Goal: Task Accomplishment & Management: Manage account settings

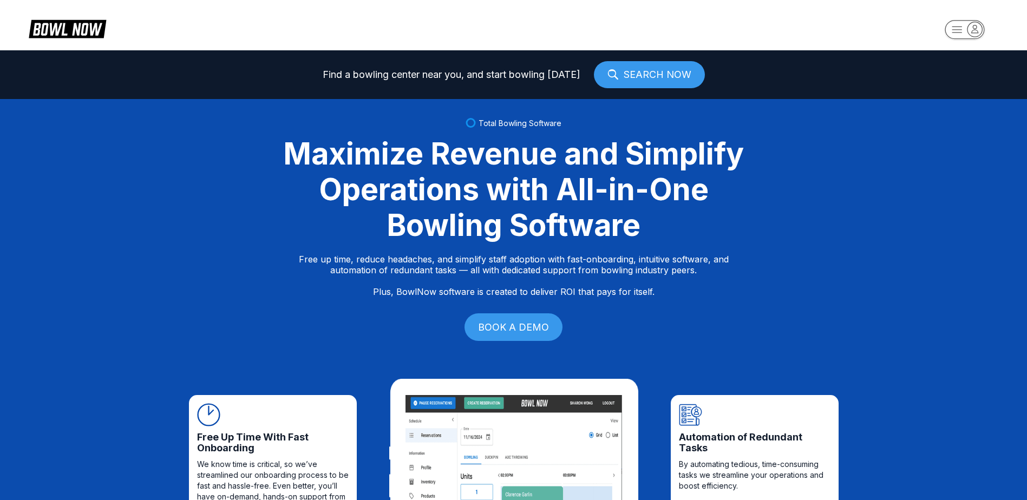
click at [984, 33] on icon "button" at bounding box center [965, 30] width 60 height 22
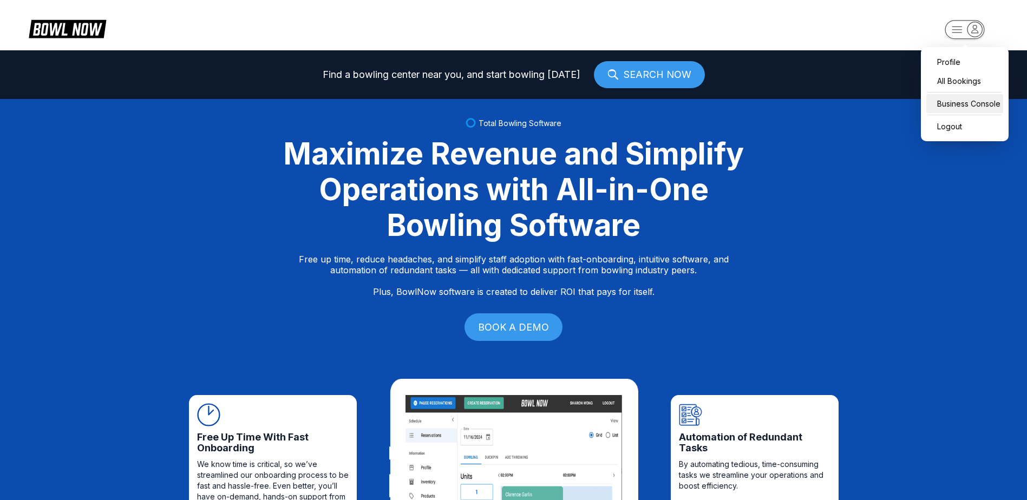
click at [946, 107] on div "Business Console" at bounding box center [964, 103] width 77 height 19
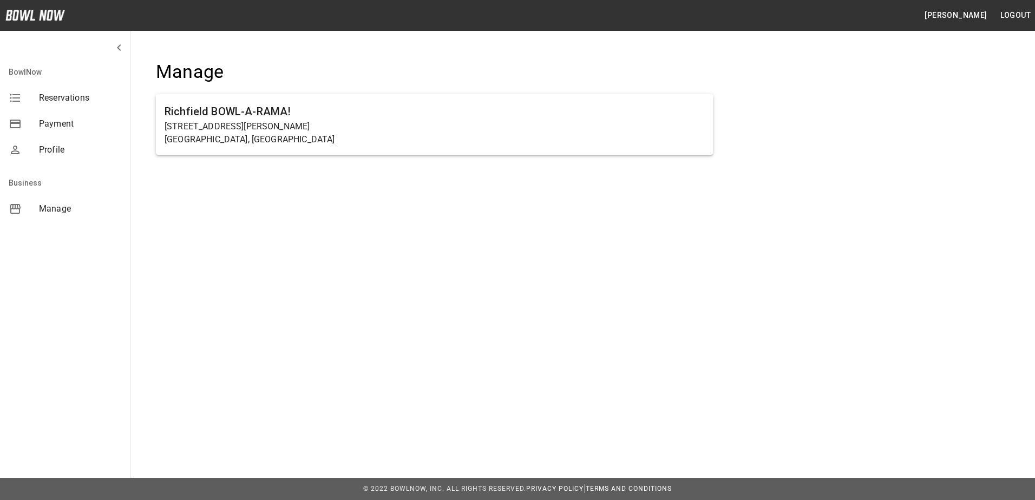
drag, startPoint x: 551, startPoint y: 131, endPoint x: 550, endPoint y: 140, distance: 8.7
click at [549, 132] on p "20 Bronner Street" at bounding box center [435, 126] width 540 height 13
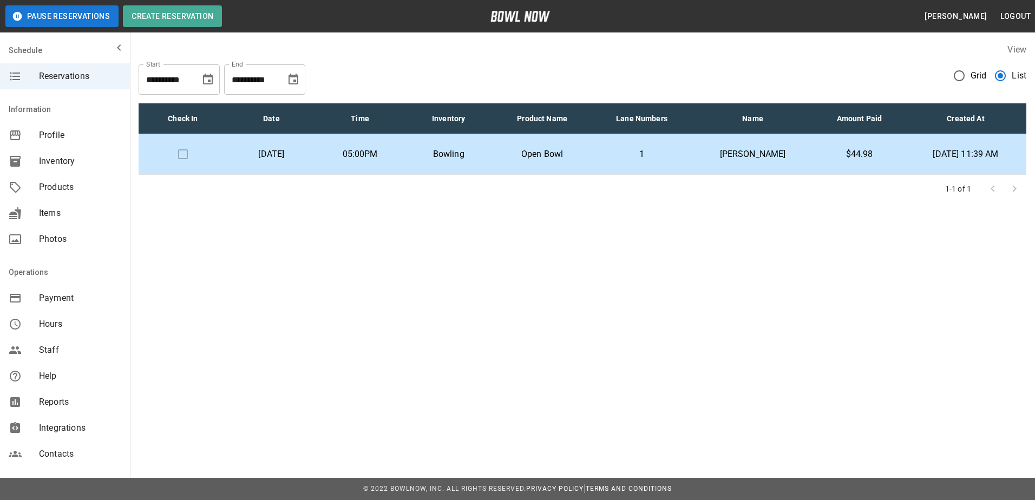
click at [513, 161] on td "Open Bowl" at bounding box center [542, 154] width 98 height 41
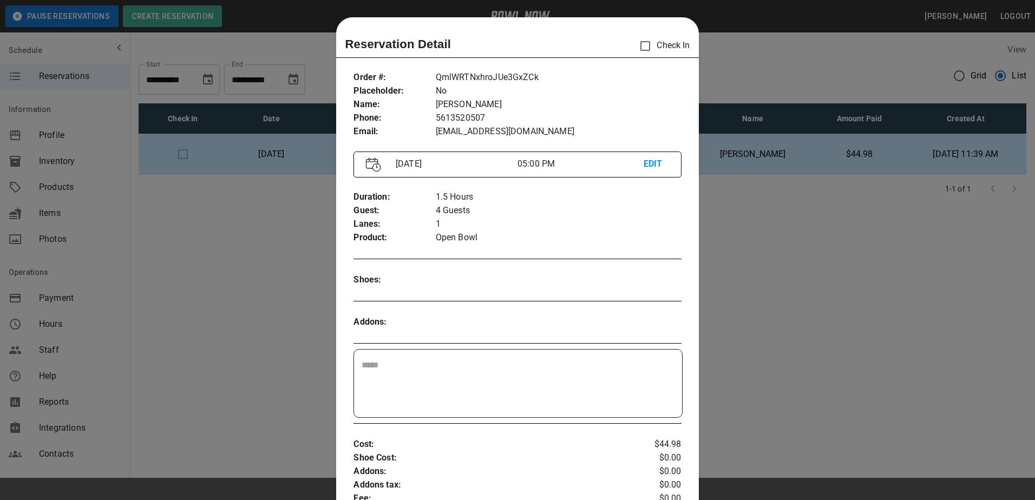
scroll to position [17, 0]
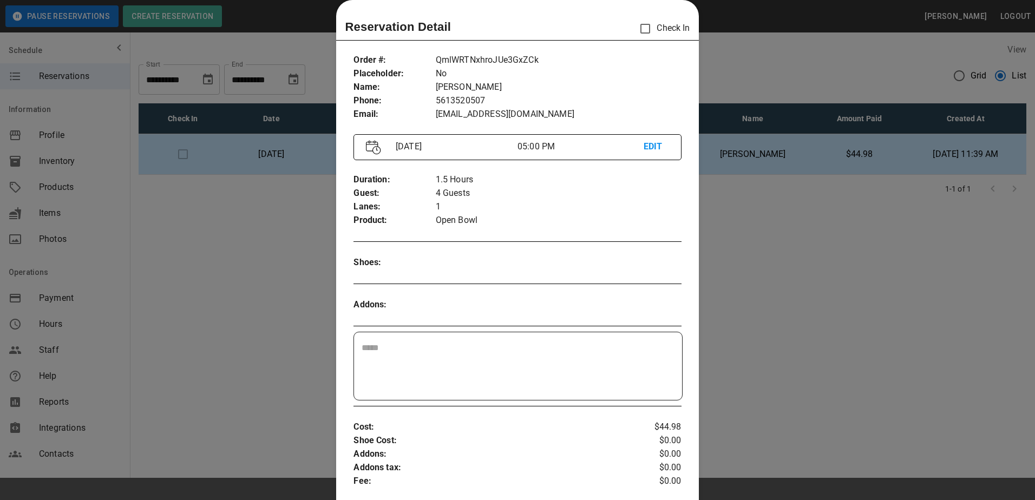
click at [763, 213] on div at bounding box center [517, 250] width 1035 height 500
